Goal: Obtain resource: Download file/media

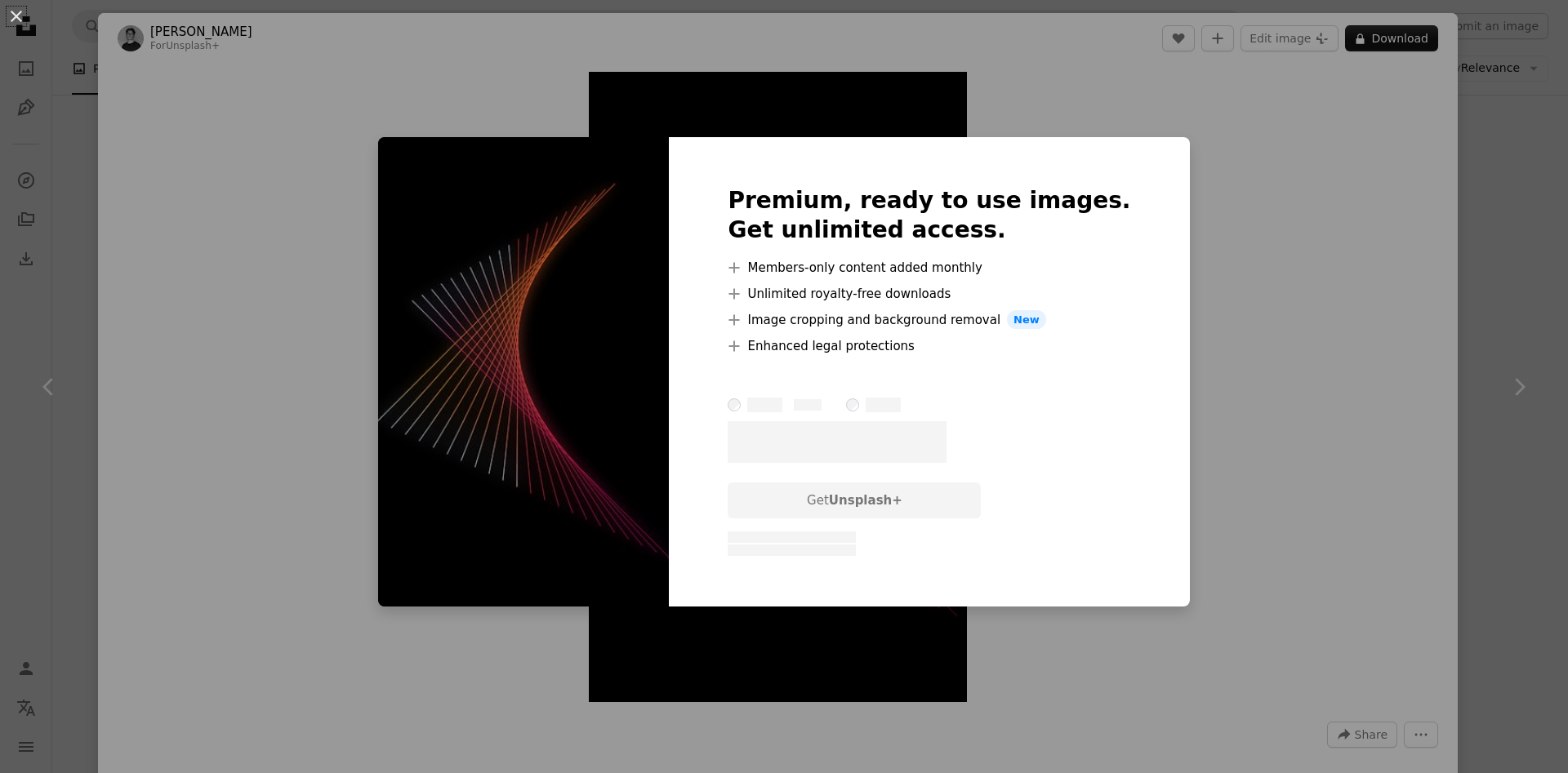
scroll to position [18655, 0]
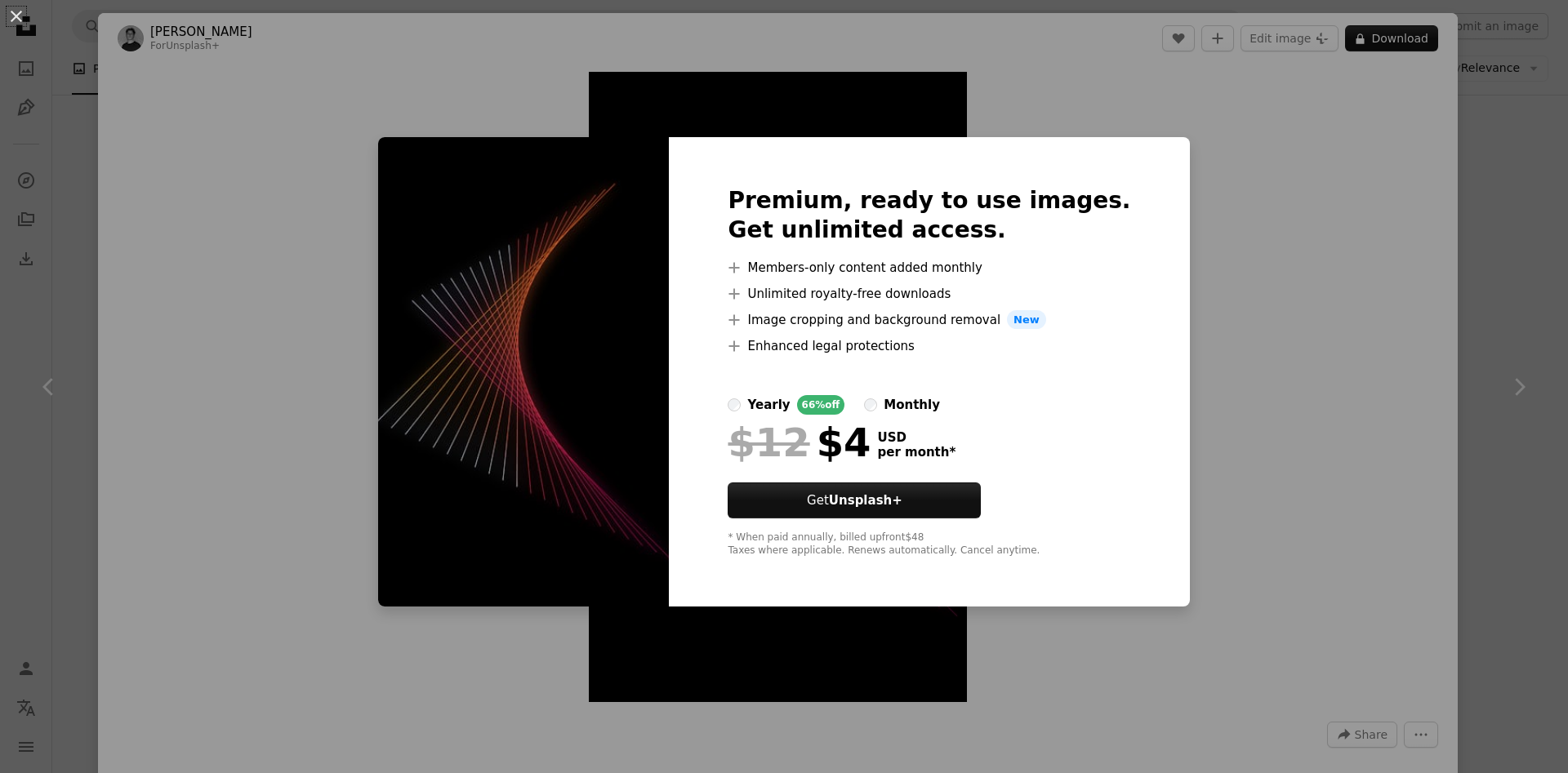
click at [1247, 433] on div "An X shape Premium, ready to use images. Get unlimited access. A plus sign Memb…" at bounding box center [784, 386] width 1568 height 773
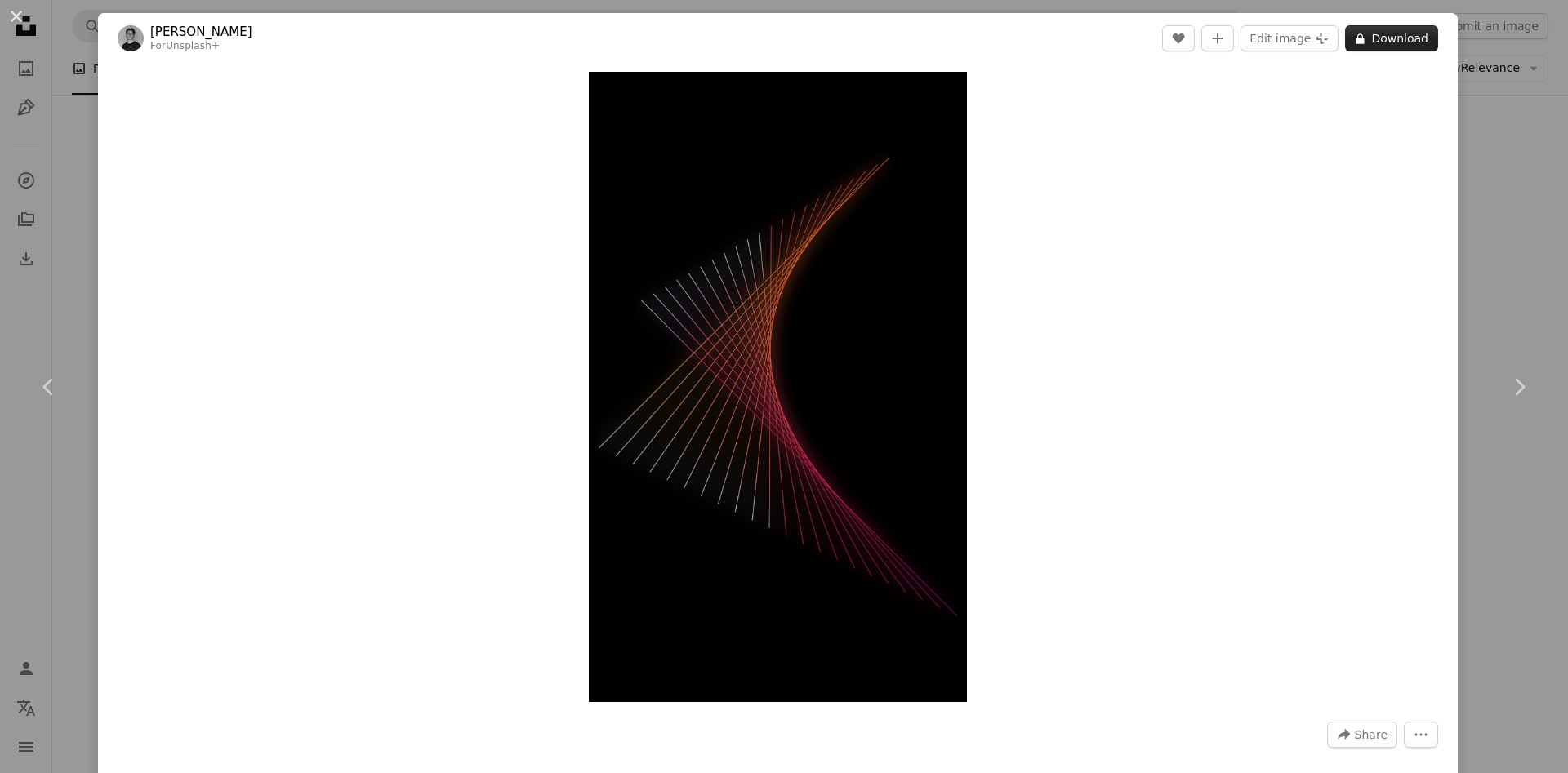
click at [1403, 41] on button "A lock Download" at bounding box center [1392, 38] width 93 height 26
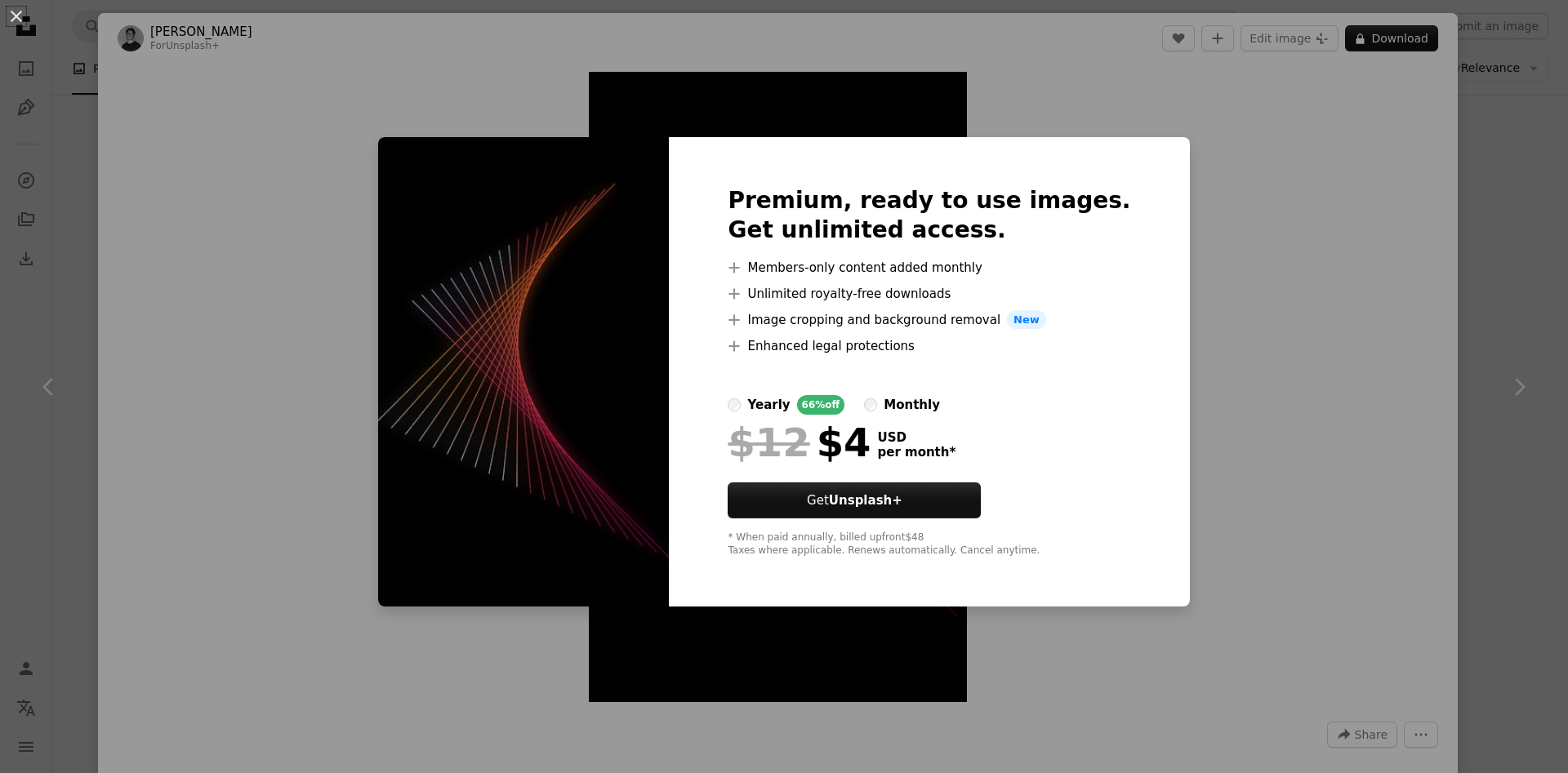
click at [1243, 220] on div "An X shape Premium, ready to use images. Get unlimited access. A plus sign Memb…" at bounding box center [784, 386] width 1568 height 773
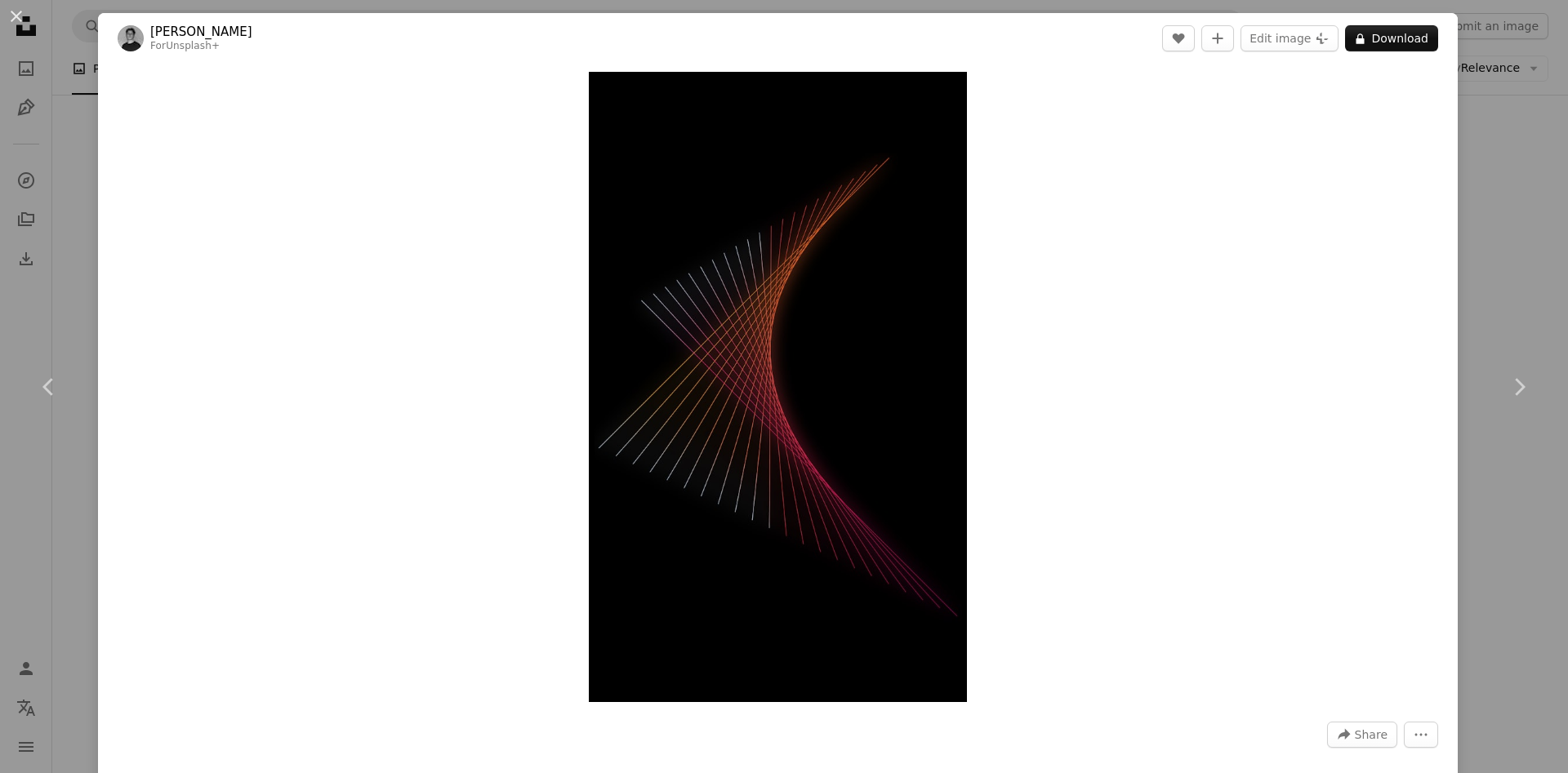
click at [1532, 131] on div "An X shape Chevron left Chevron right [PERSON_NAME] For Unsplash+ A heart A plu…" at bounding box center [784, 386] width 1568 height 773
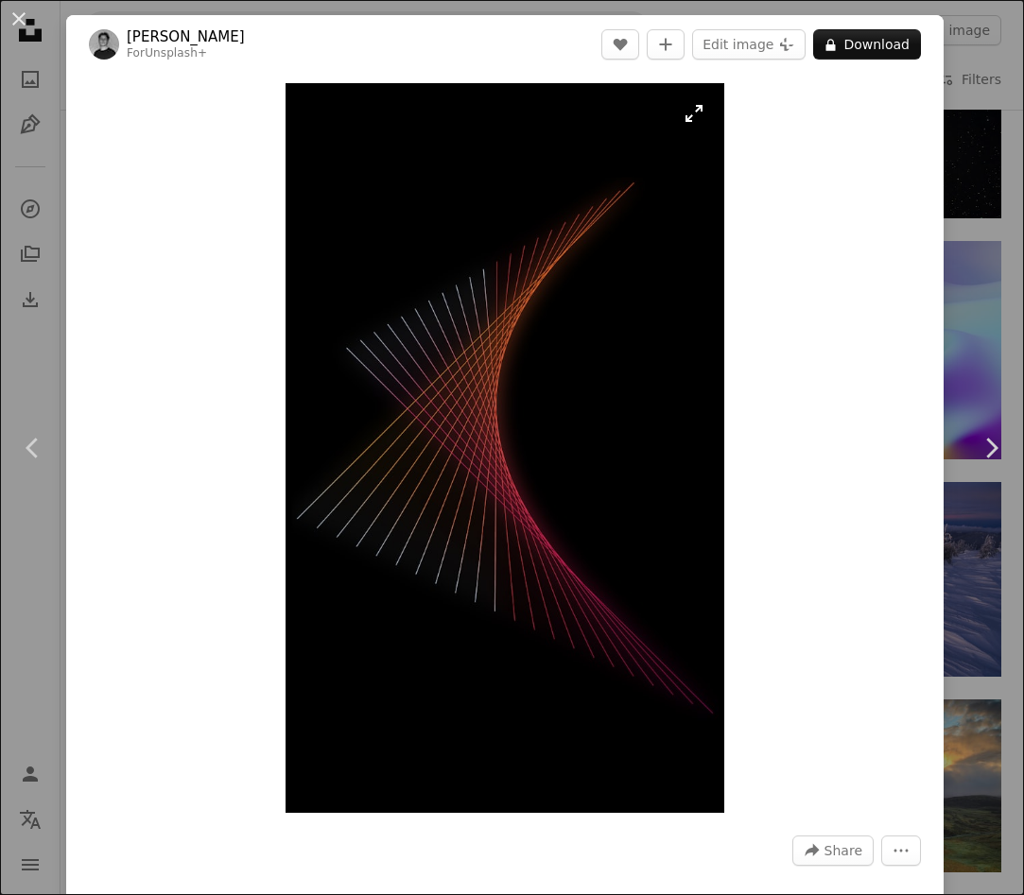
scroll to position [16465, 0]
